Goal: Navigation & Orientation: Find specific page/section

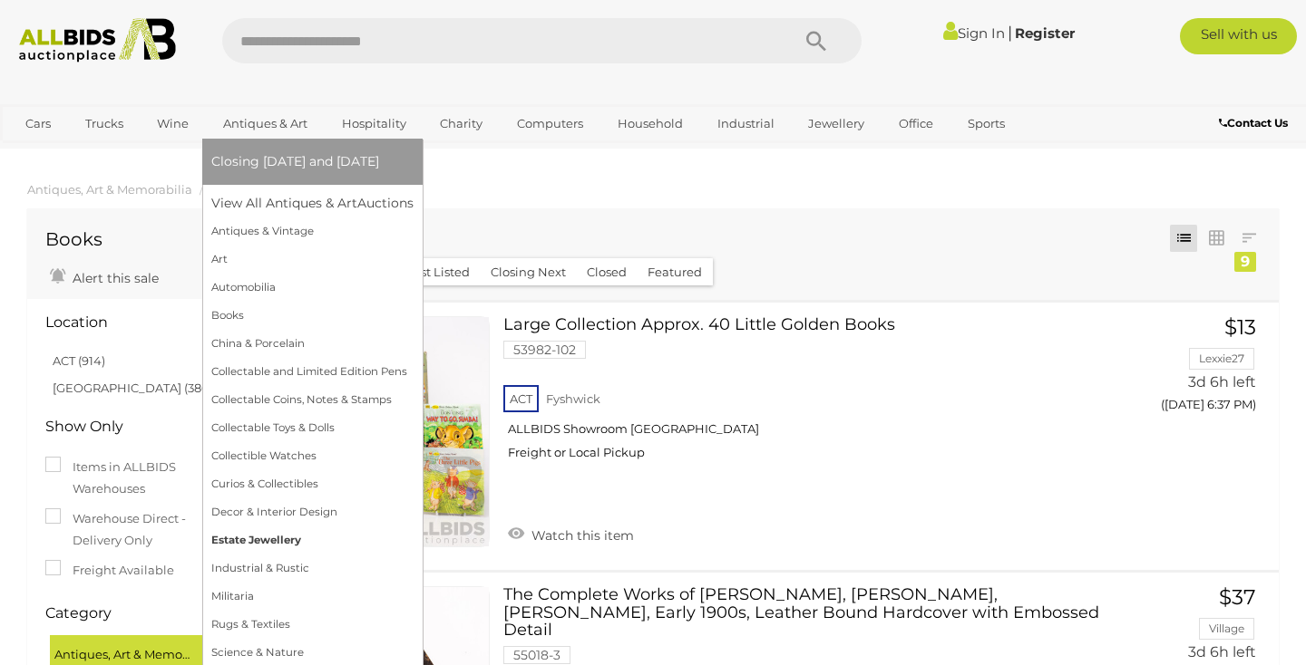
click at [260, 545] on link "Estate Jewellery" at bounding box center [312, 541] width 202 height 28
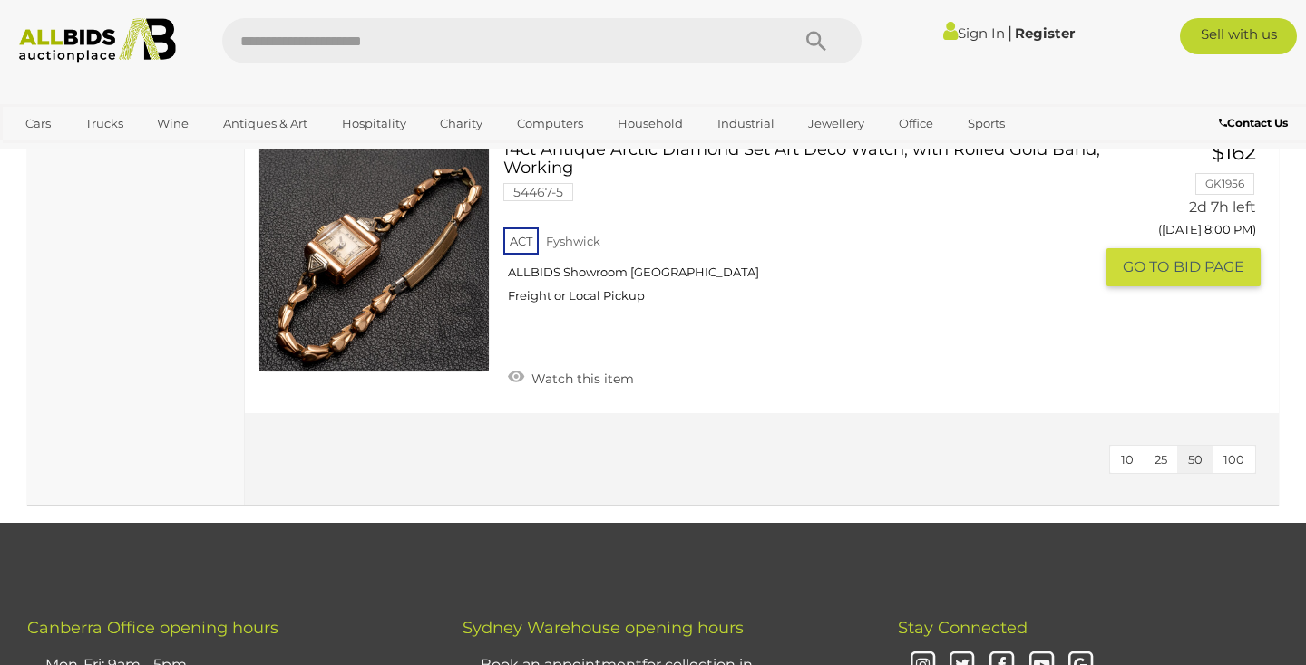
scroll to position [3633, 0]
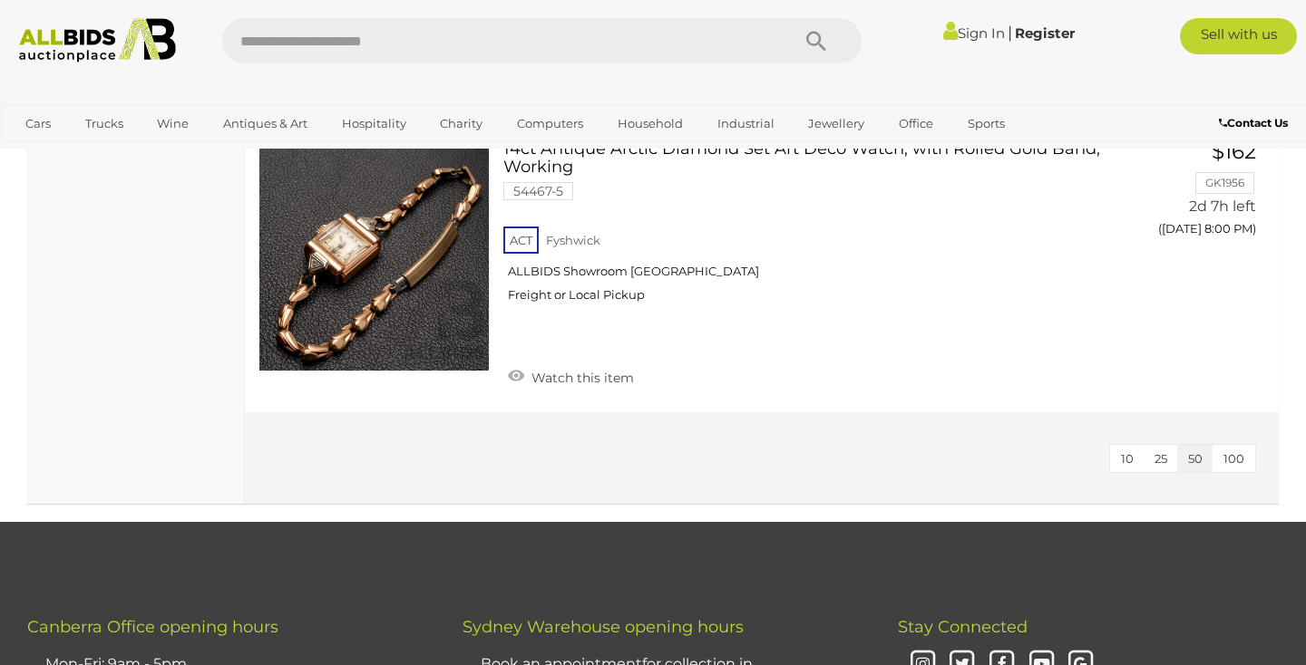
click at [1233, 452] on span "100" at bounding box center [1233, 459] width 21 height 15
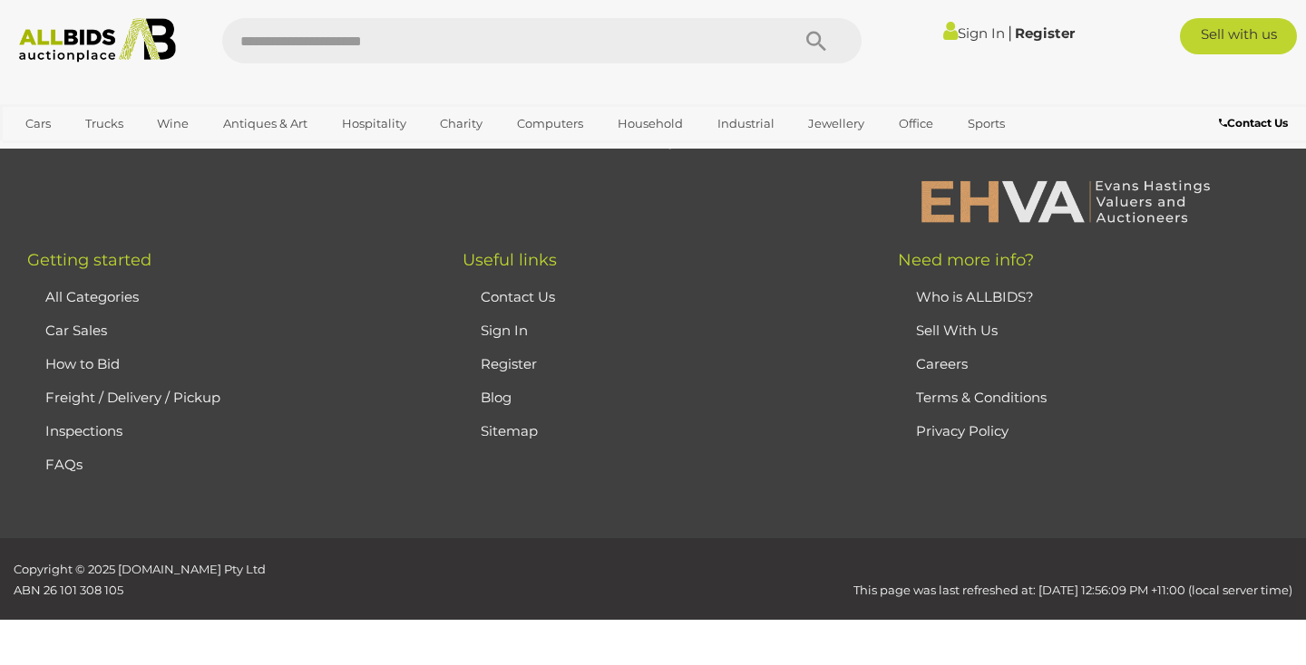
scroll to position [119, 0]
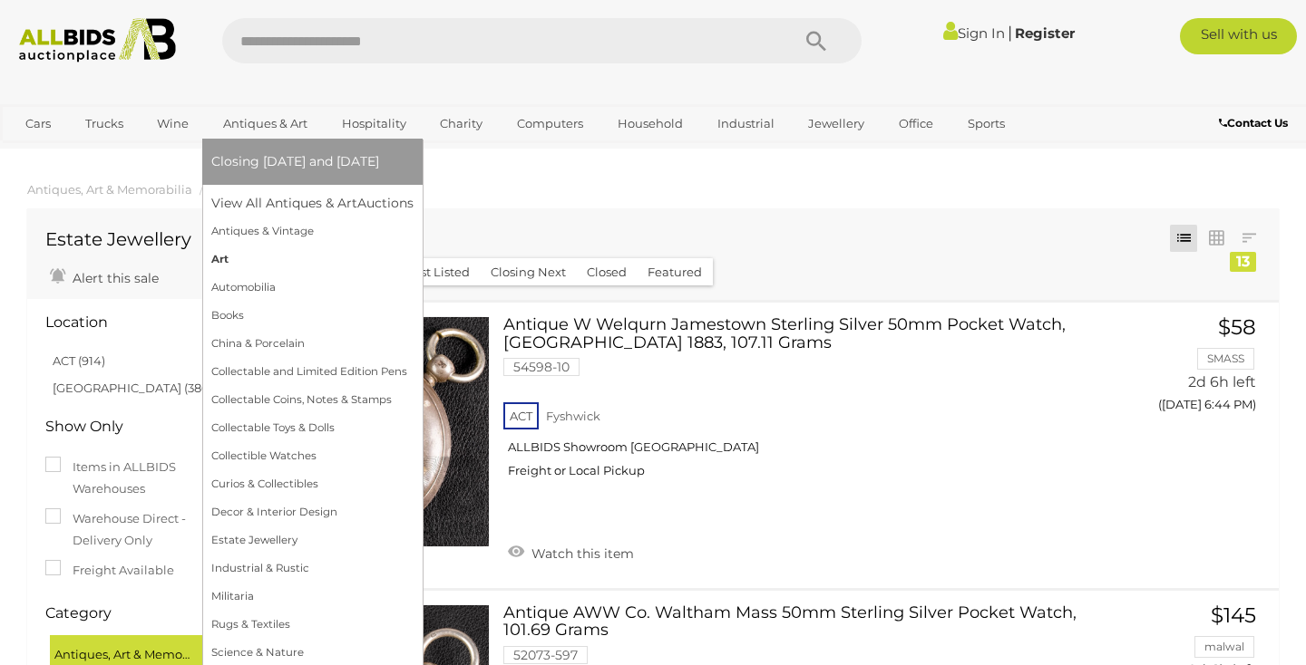
click at [219, 258] on link "Art" at bounding box center [312, 260] width 202 height 28
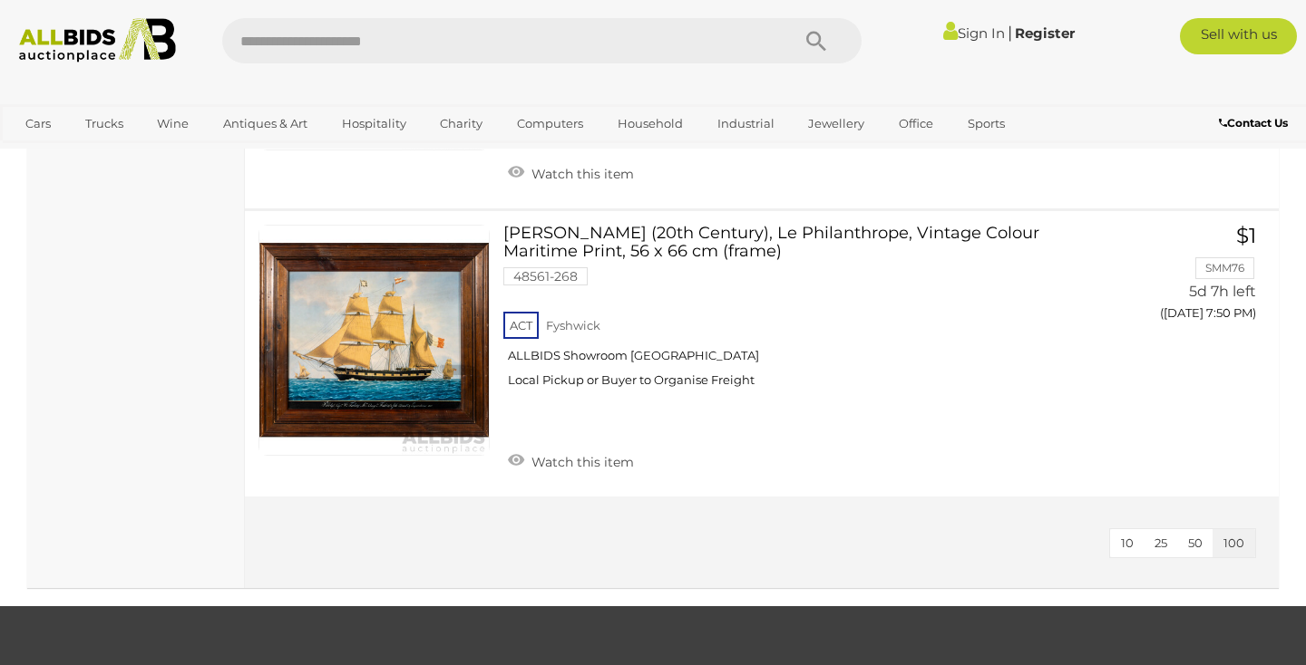
scroll to position [24862, 0]
